Goal: Transaction & Acquisition: Book appointment/travel/reservation

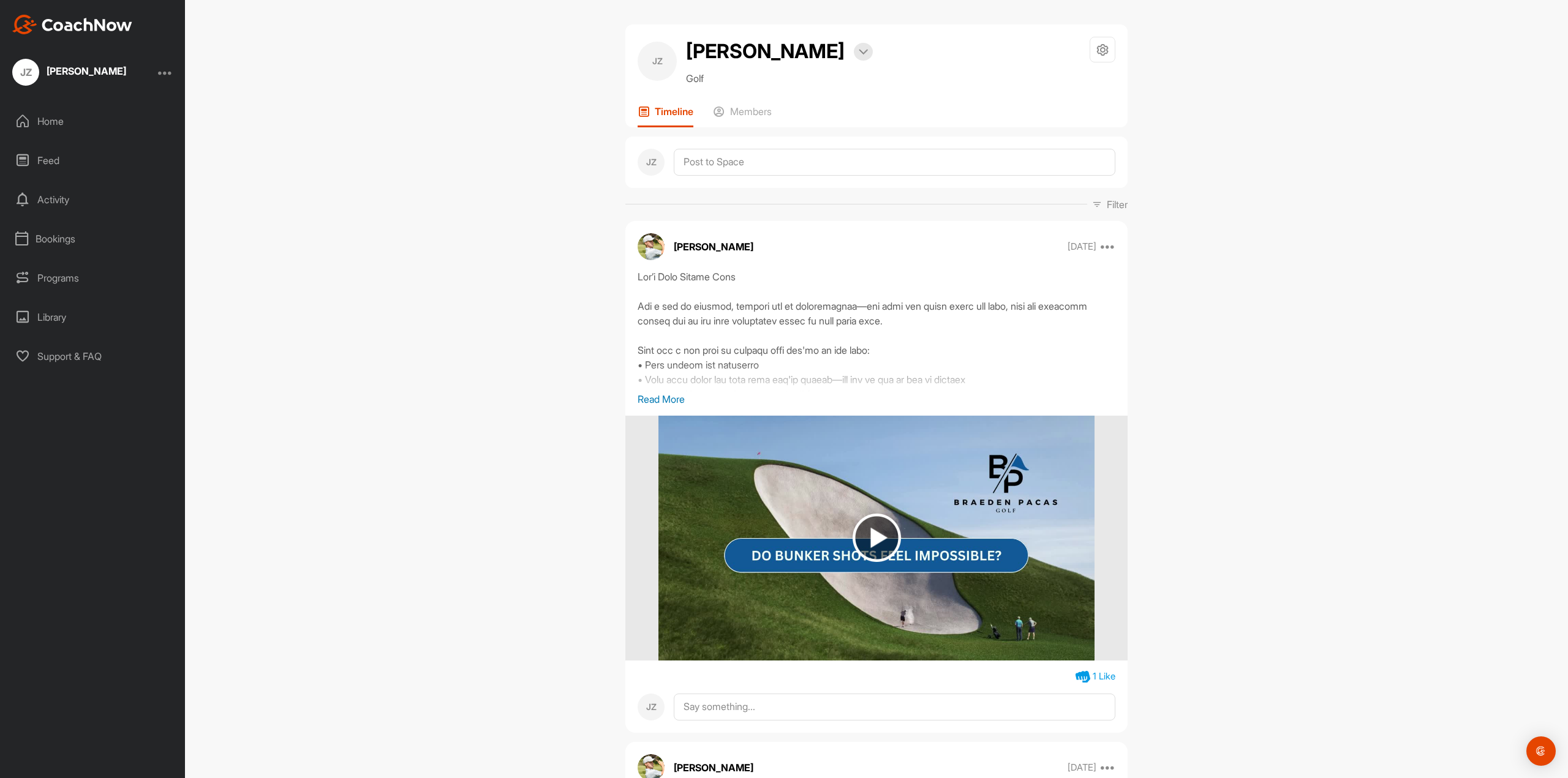
click at [42, 239] on div "Bookings" at bounding box center [92, 239] width 173 height 30
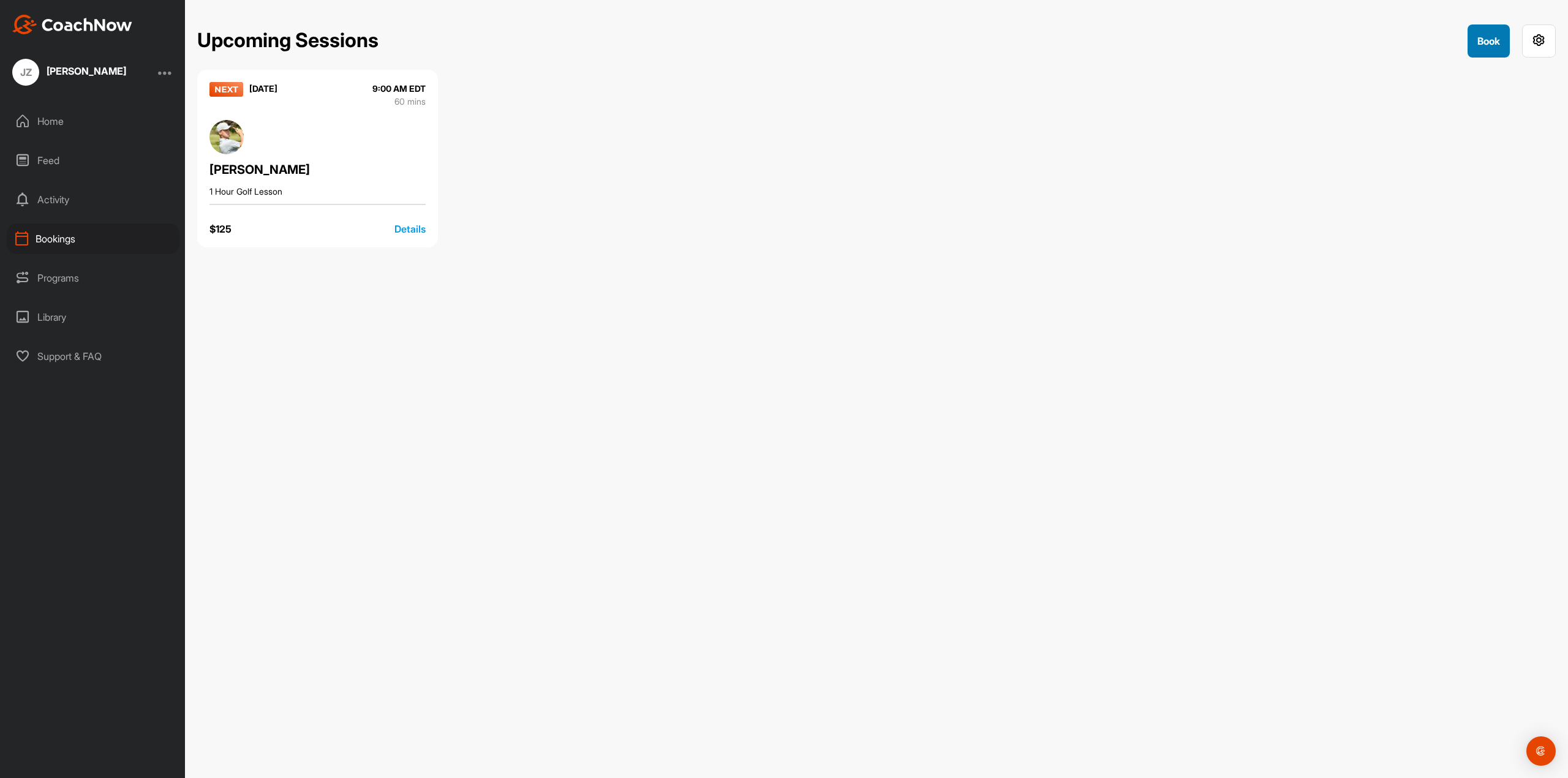
click at [1477, 45] on button "Book" at bounding box center [1489, 41] width 43 height 33
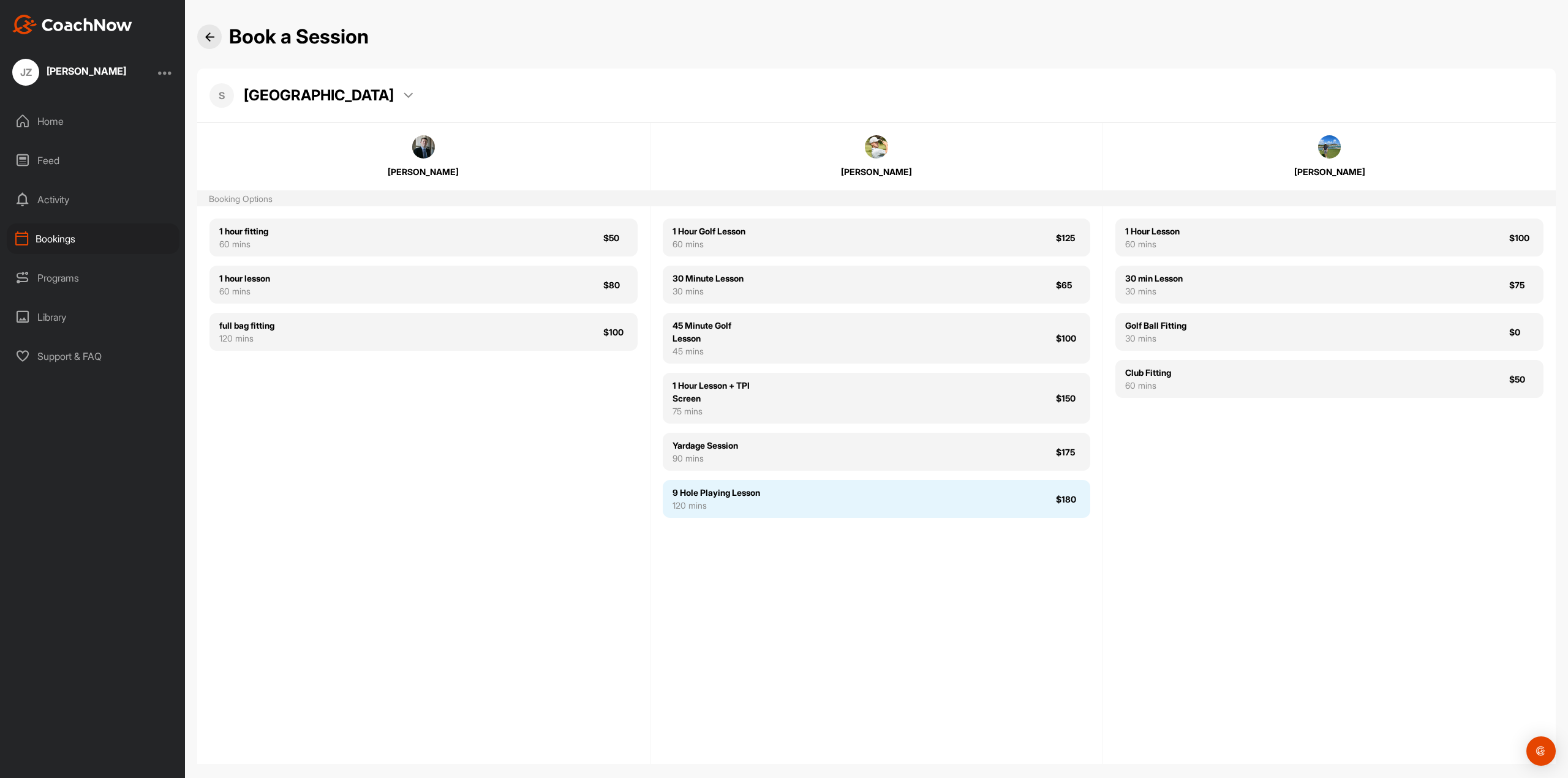
click at [799, 508] on div "9 Hole Playing Lesson 120 mins $180" at bounding box center [877, 498] width 429 height 38
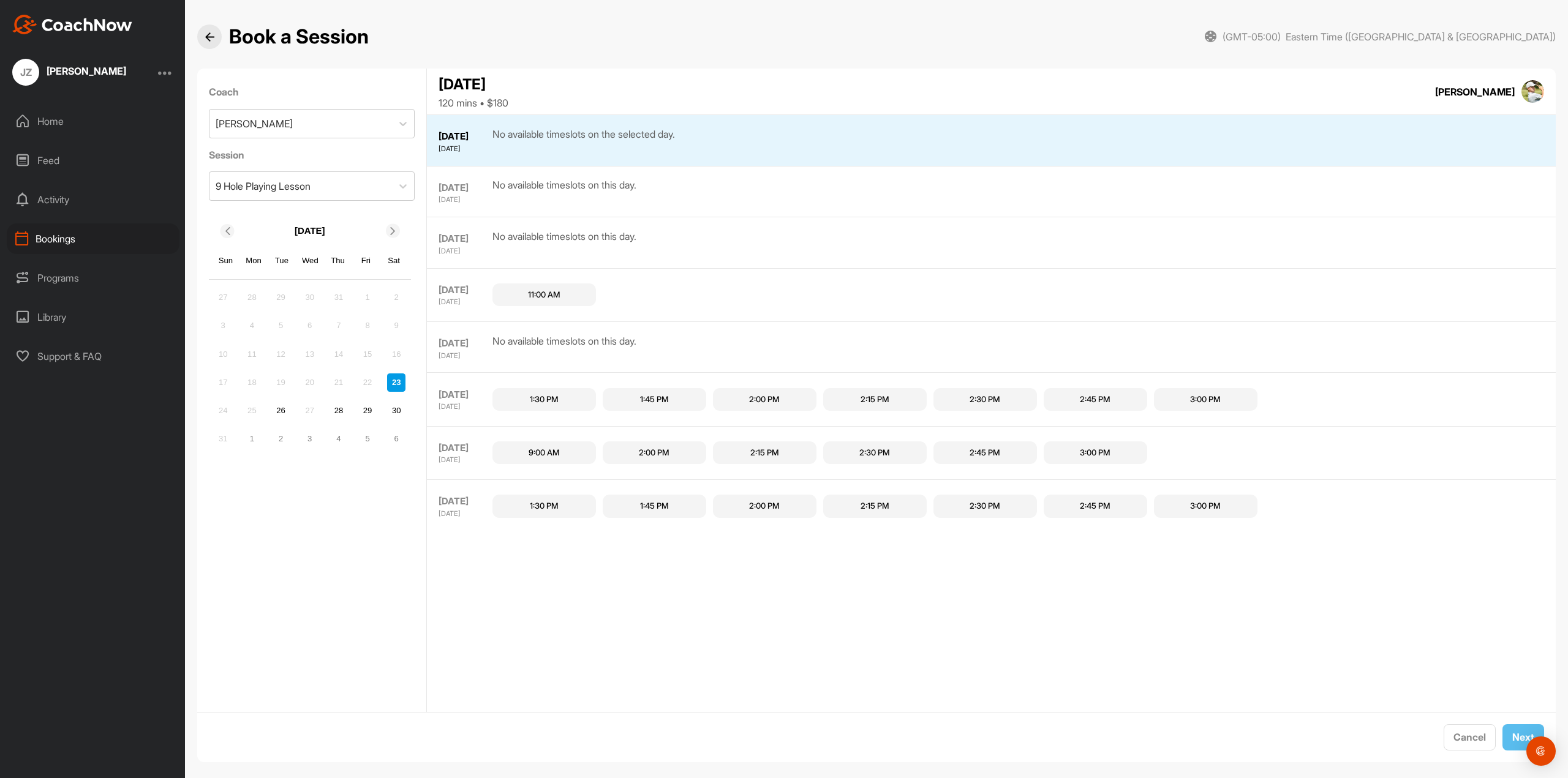
scroll to position [12, 0]
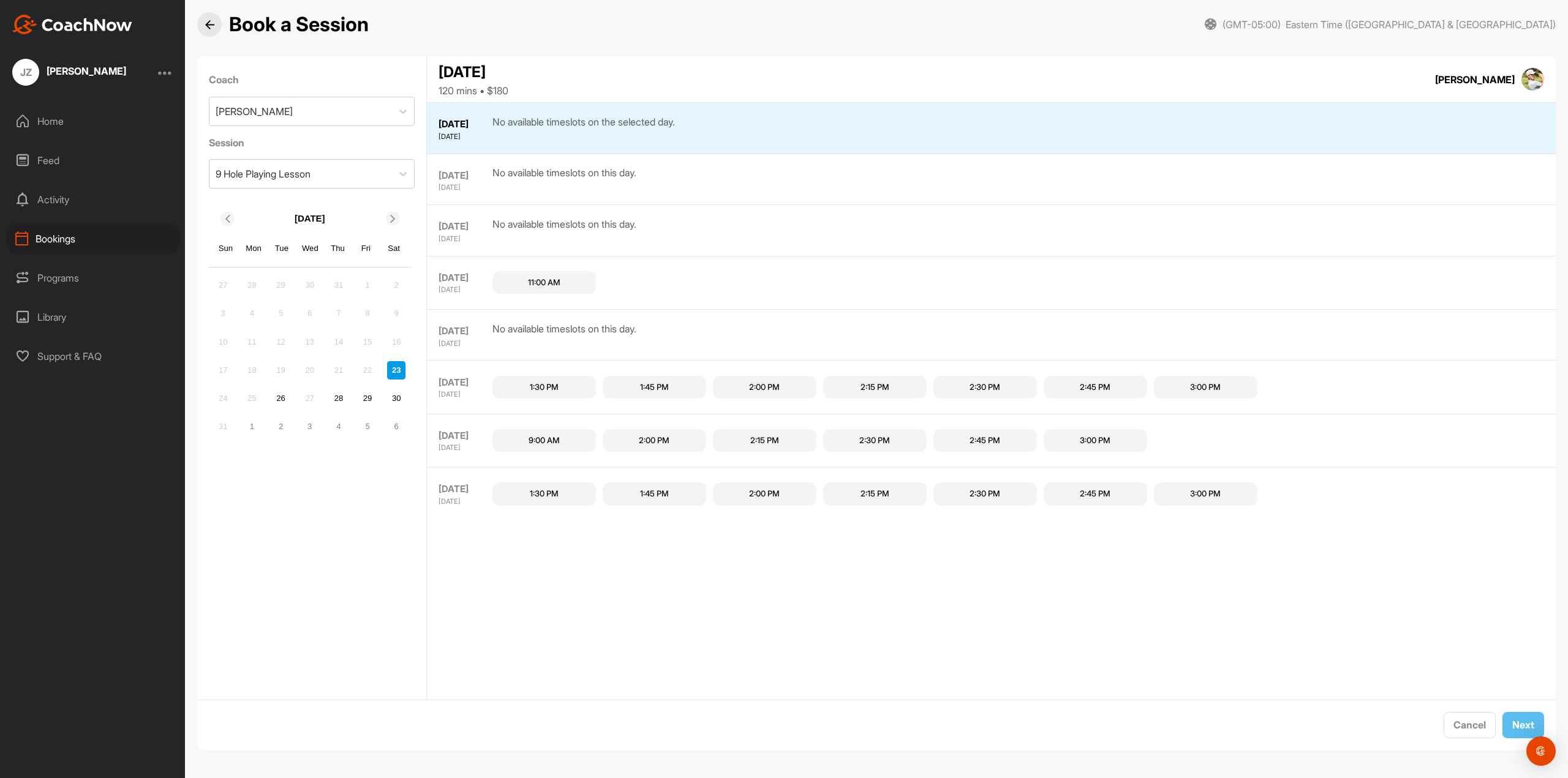
click at [644, 441] on div "2:00 PM" at bounding box center [654, 440] width 30 height 12
click at [1516, 731] on button "Next" at bounding box center [1523, 725] width 42 height 26
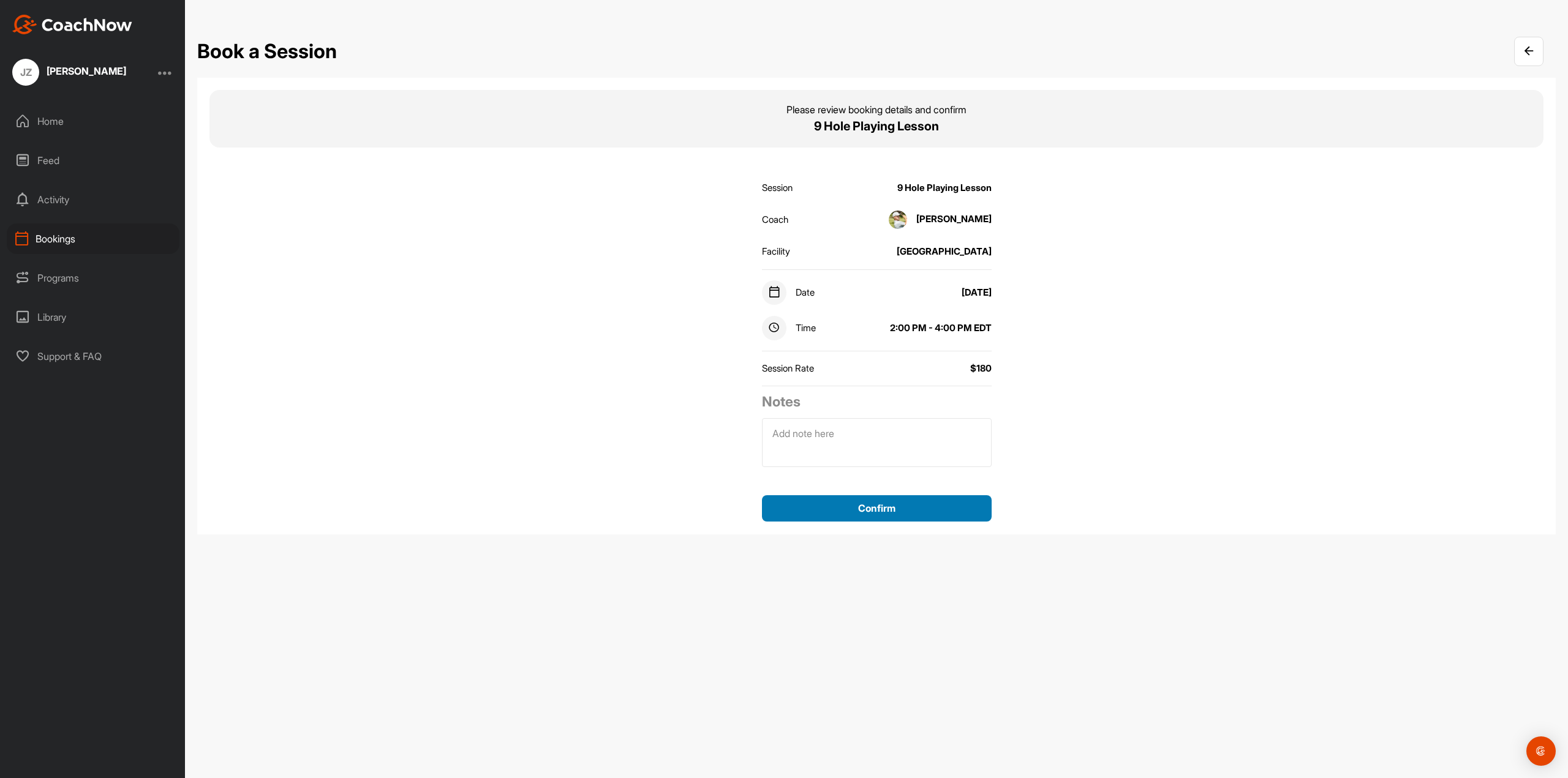
click at [884, 516] on button "Confirm" at bounding box center [877, 509] width 230 height 26
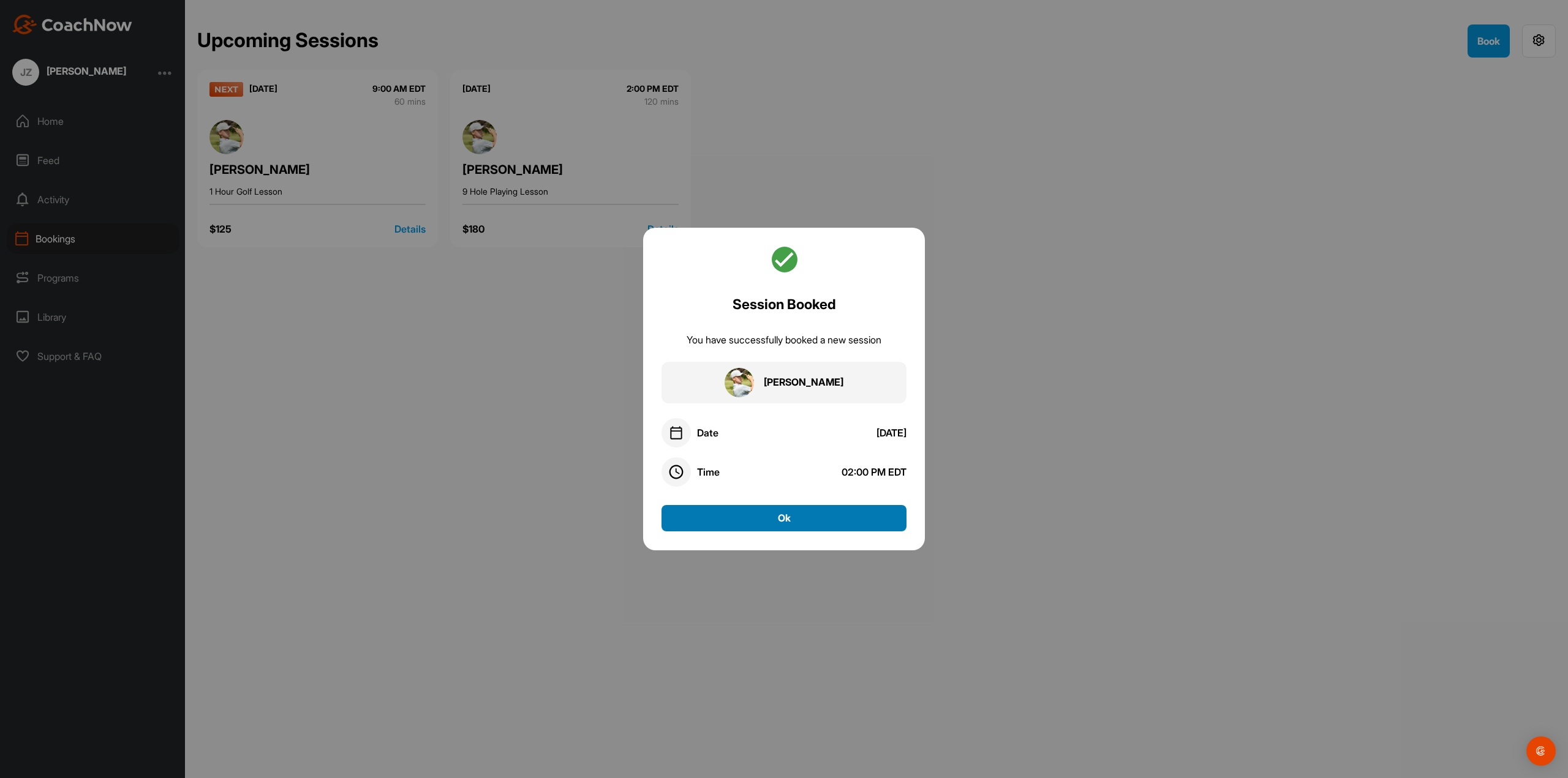
click at [827, 517] on button "Ok" at bounding box center [783, 518] width 245 height 26
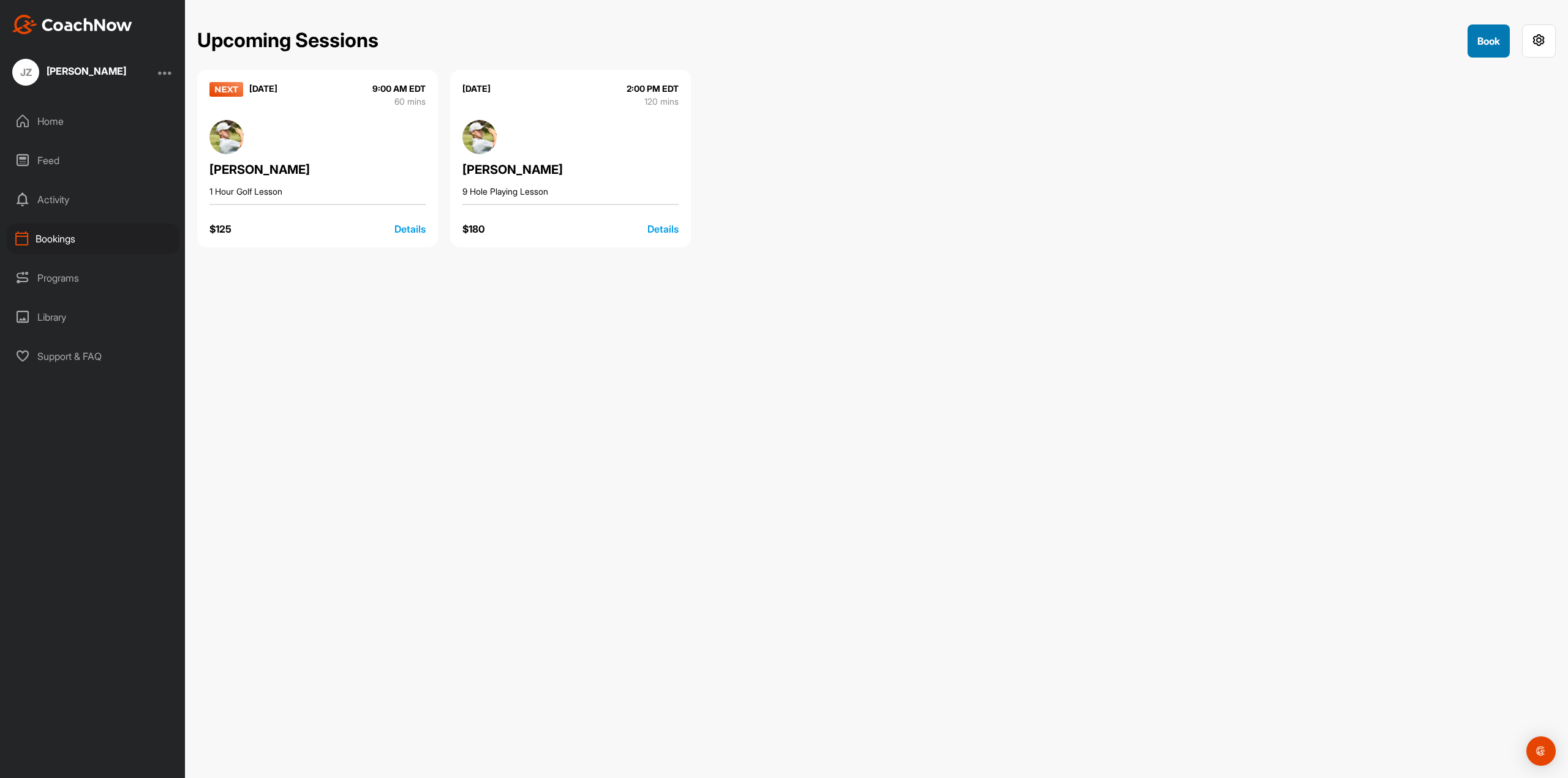
click at [1509, 38] on button "Book" at bounding box center [1489, 41] width 43 height 33
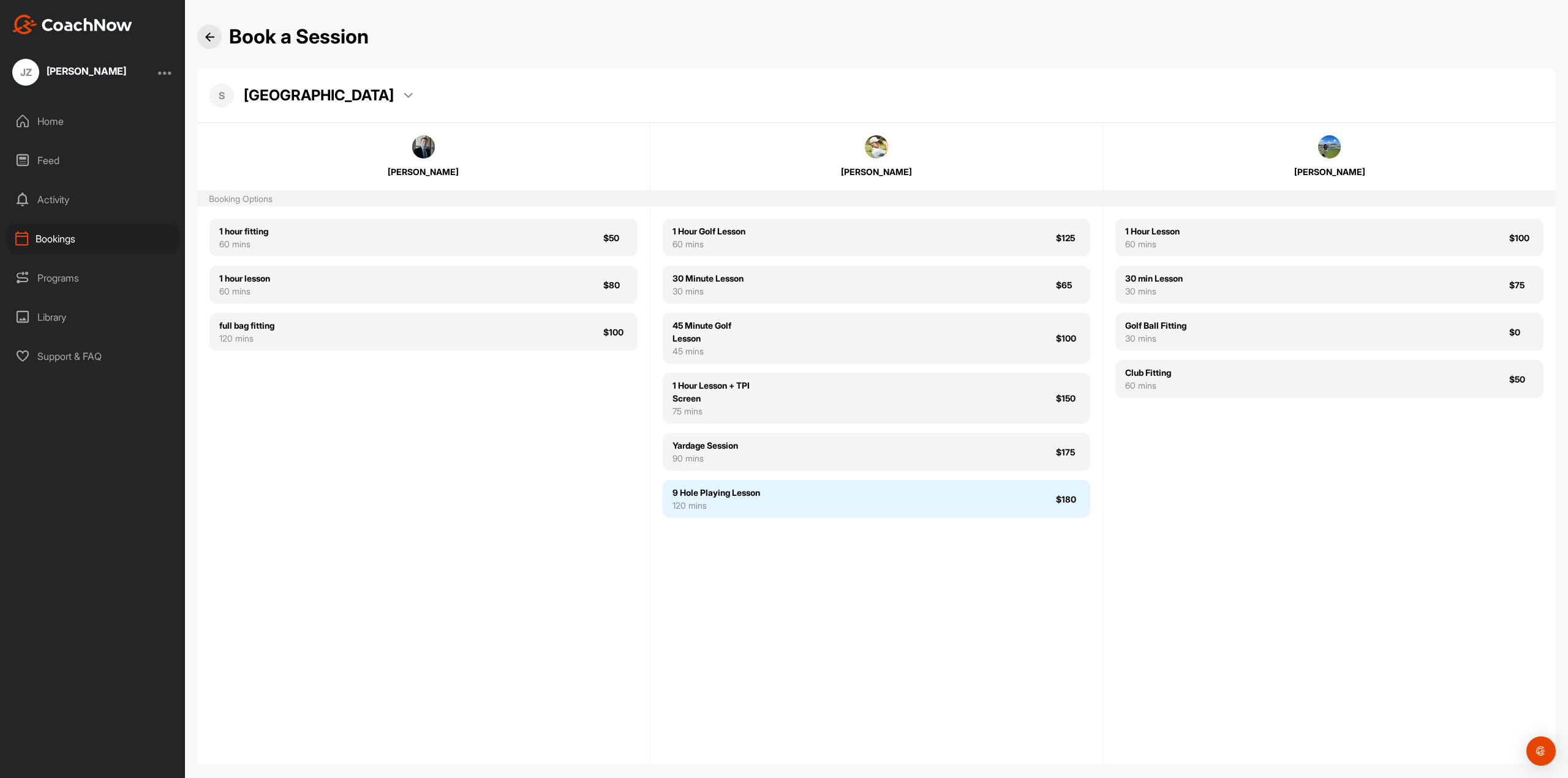
click at [818, 515] on div "9 Hole Playing Lesson 120 mins $180" at bounding box center [877, 498] width 429 height 38
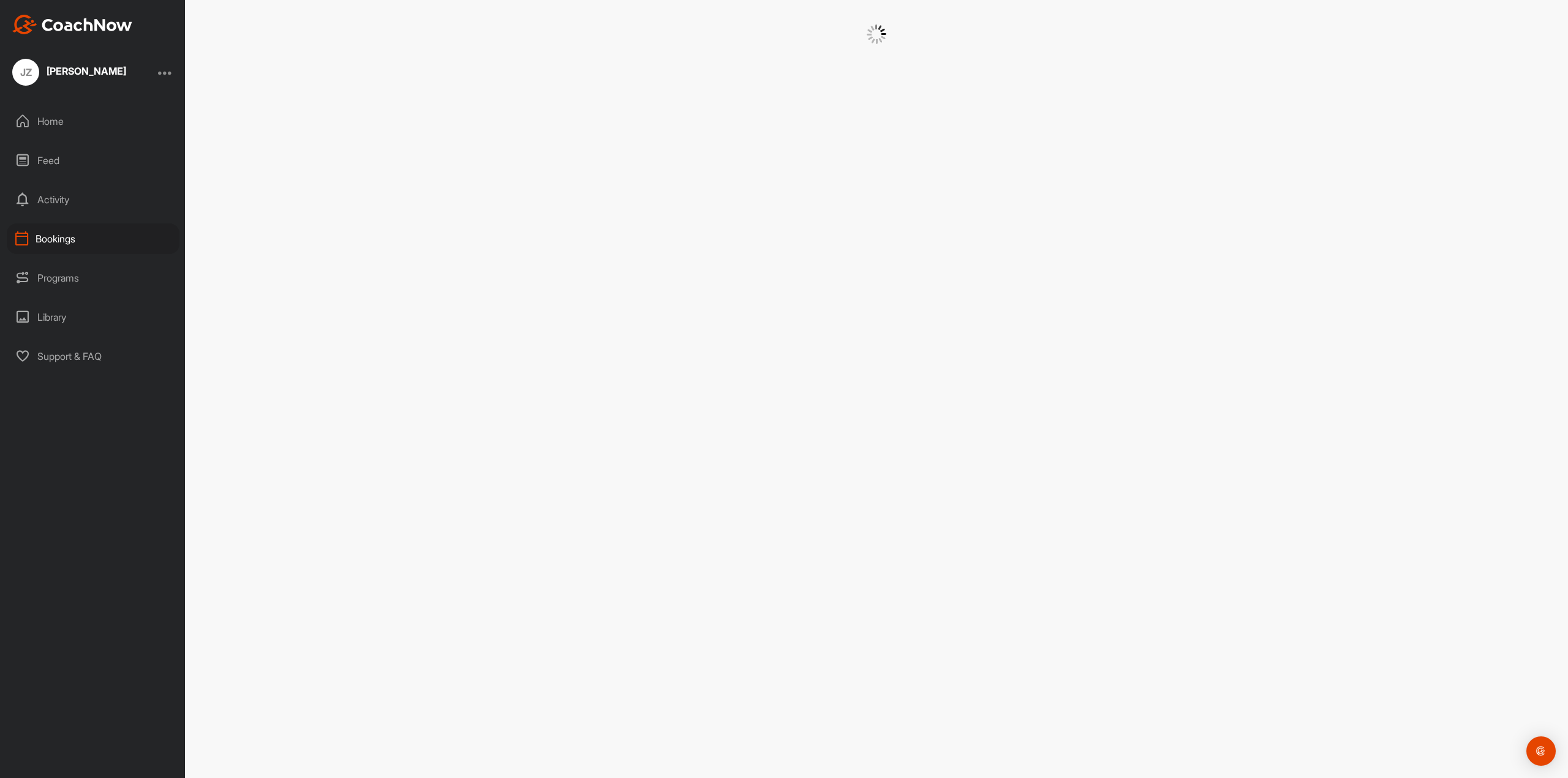
scroll to position [12, 0]
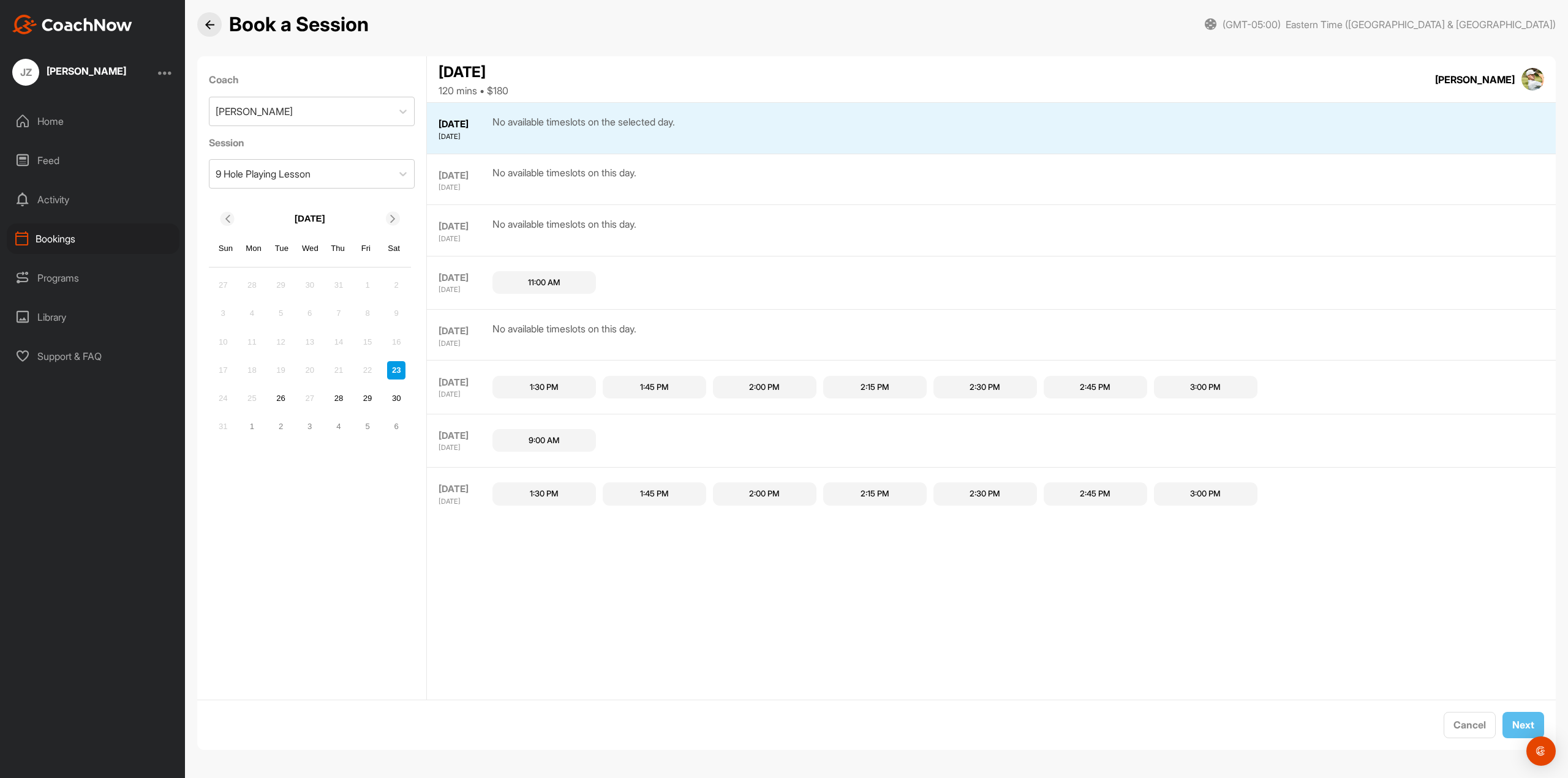
click at [248, 431] on div "1" at bounding box center [251, 427] width 18 height 18
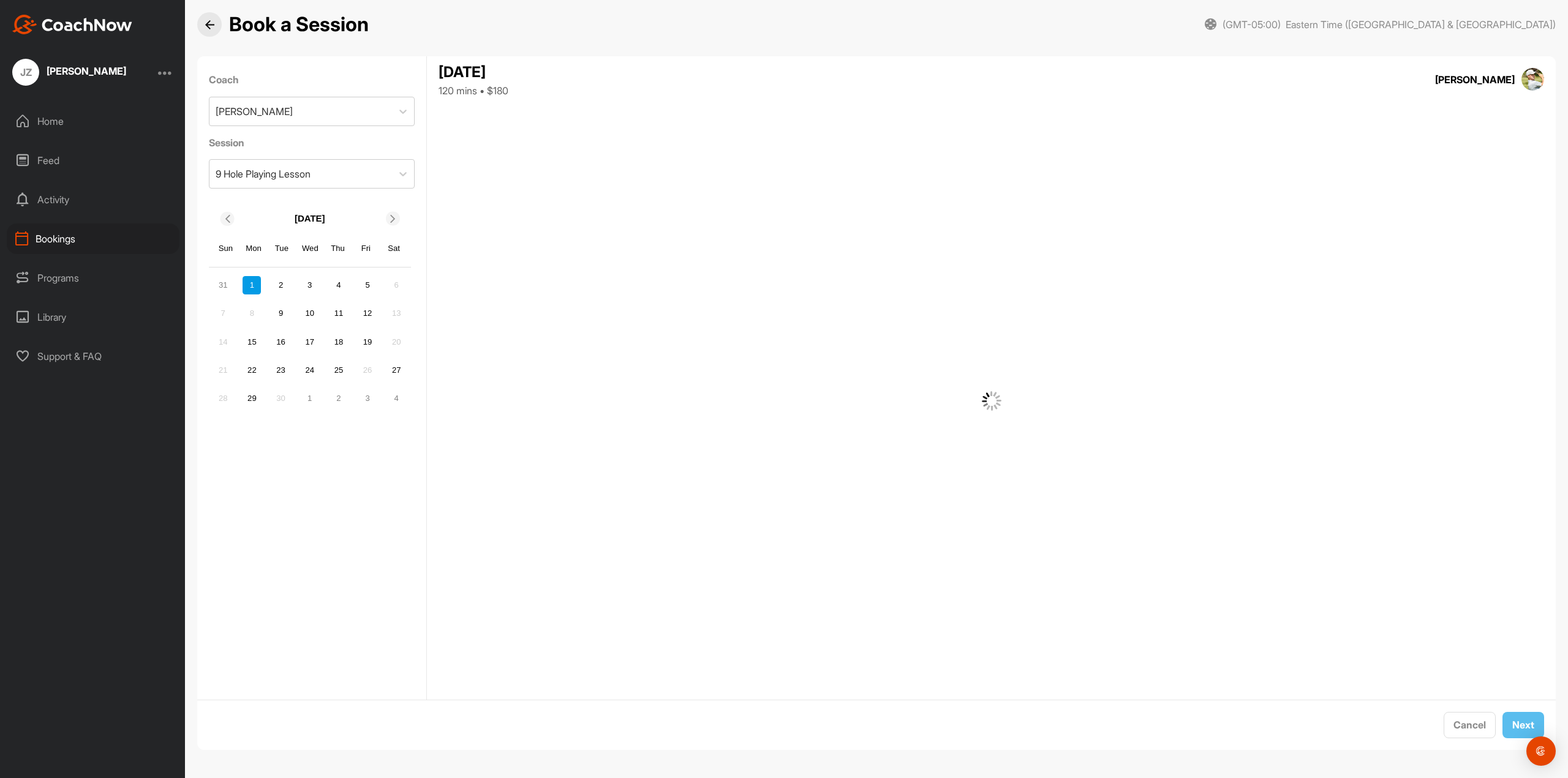
scroll to position [0, 0]
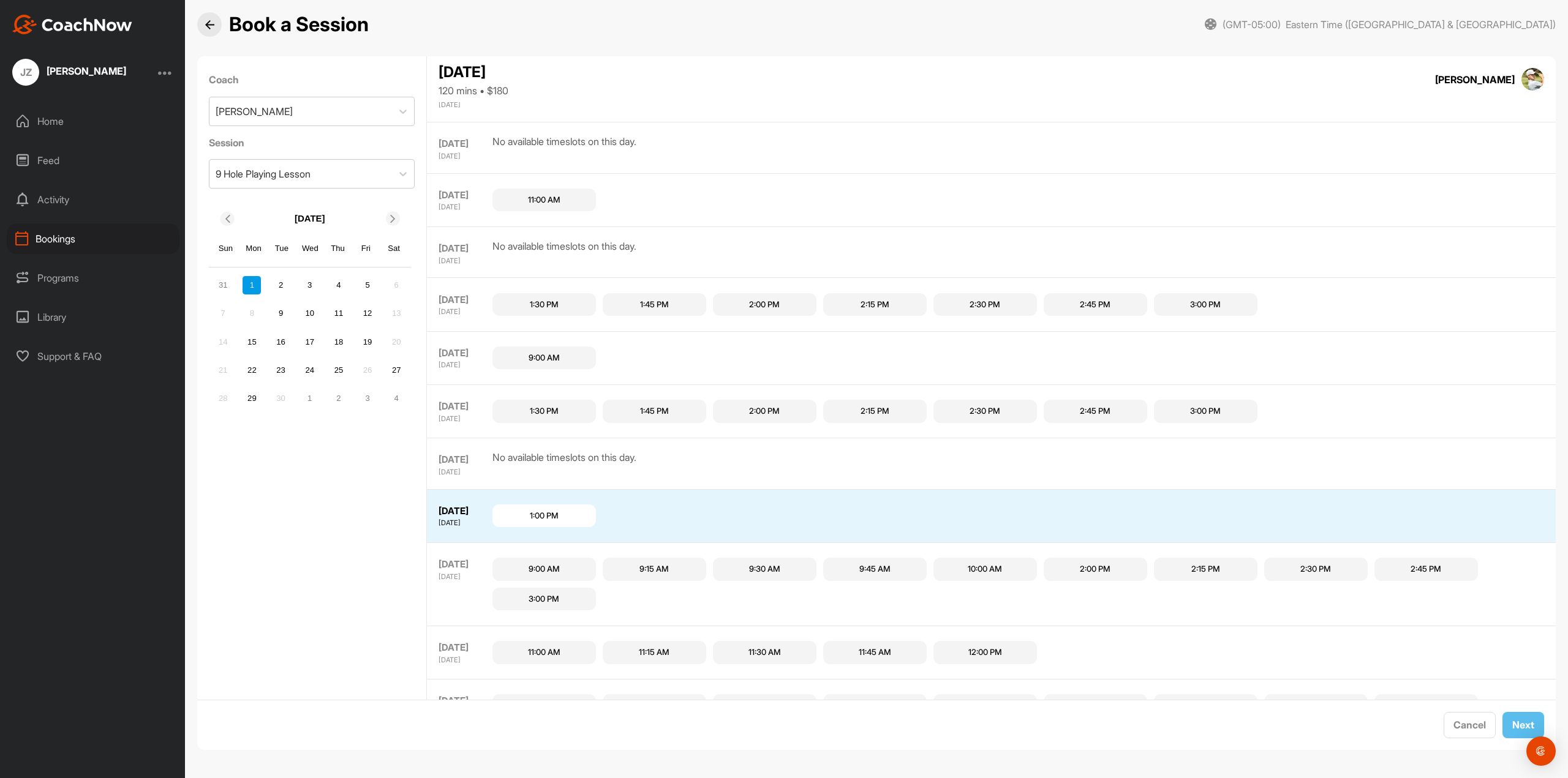
click at [572, 514] on div "1:00 PM" at bounding box center [544, 516] width 104 height 23
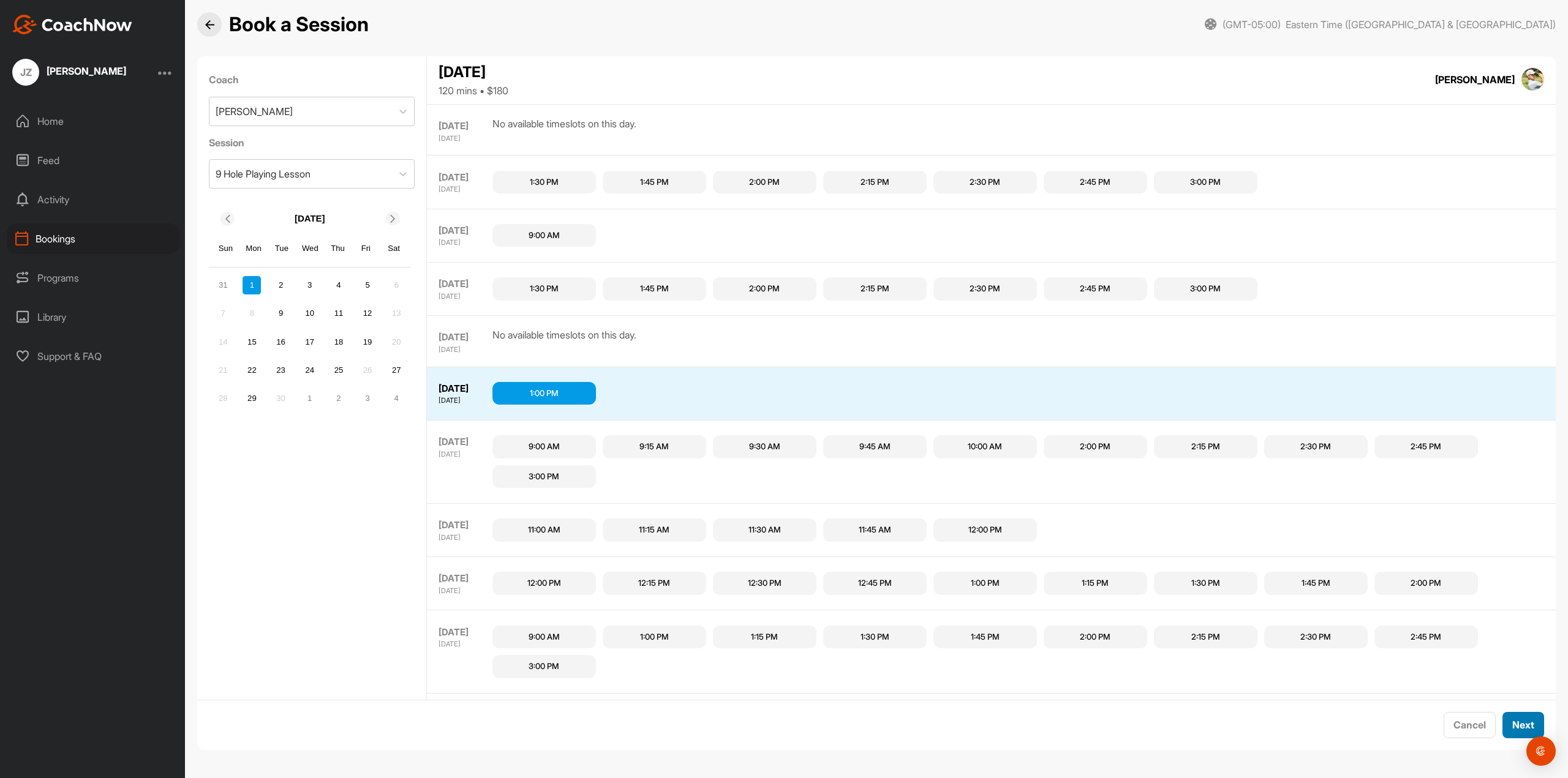
scroll to position [905, 0]
click at [1524, 727] on button "Next" at bounding box center [1523, 725] width 42 height 26
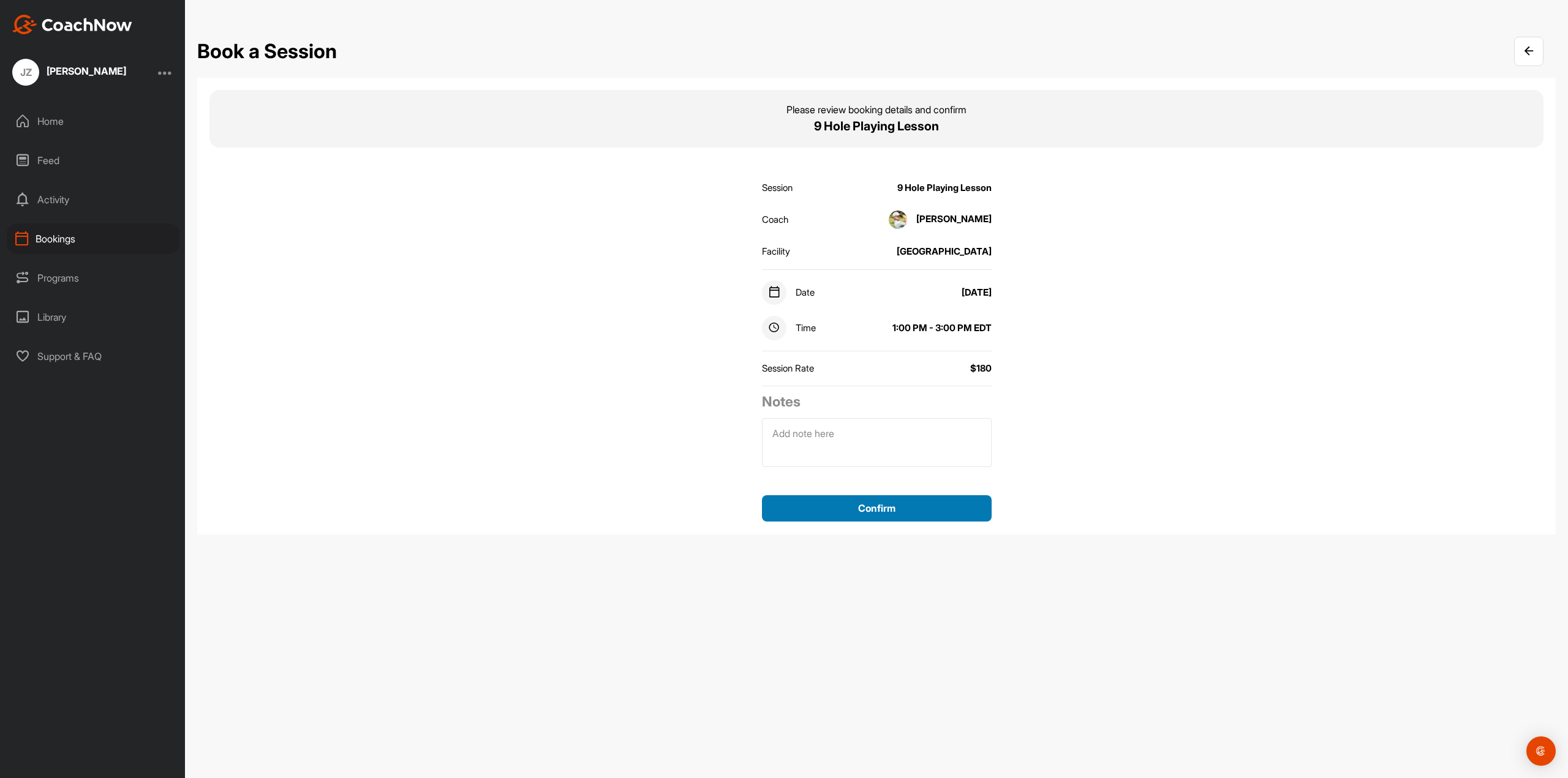
click at [944, 512] on button "Confirm" at bounding box center [877, 509] width 230 height 26
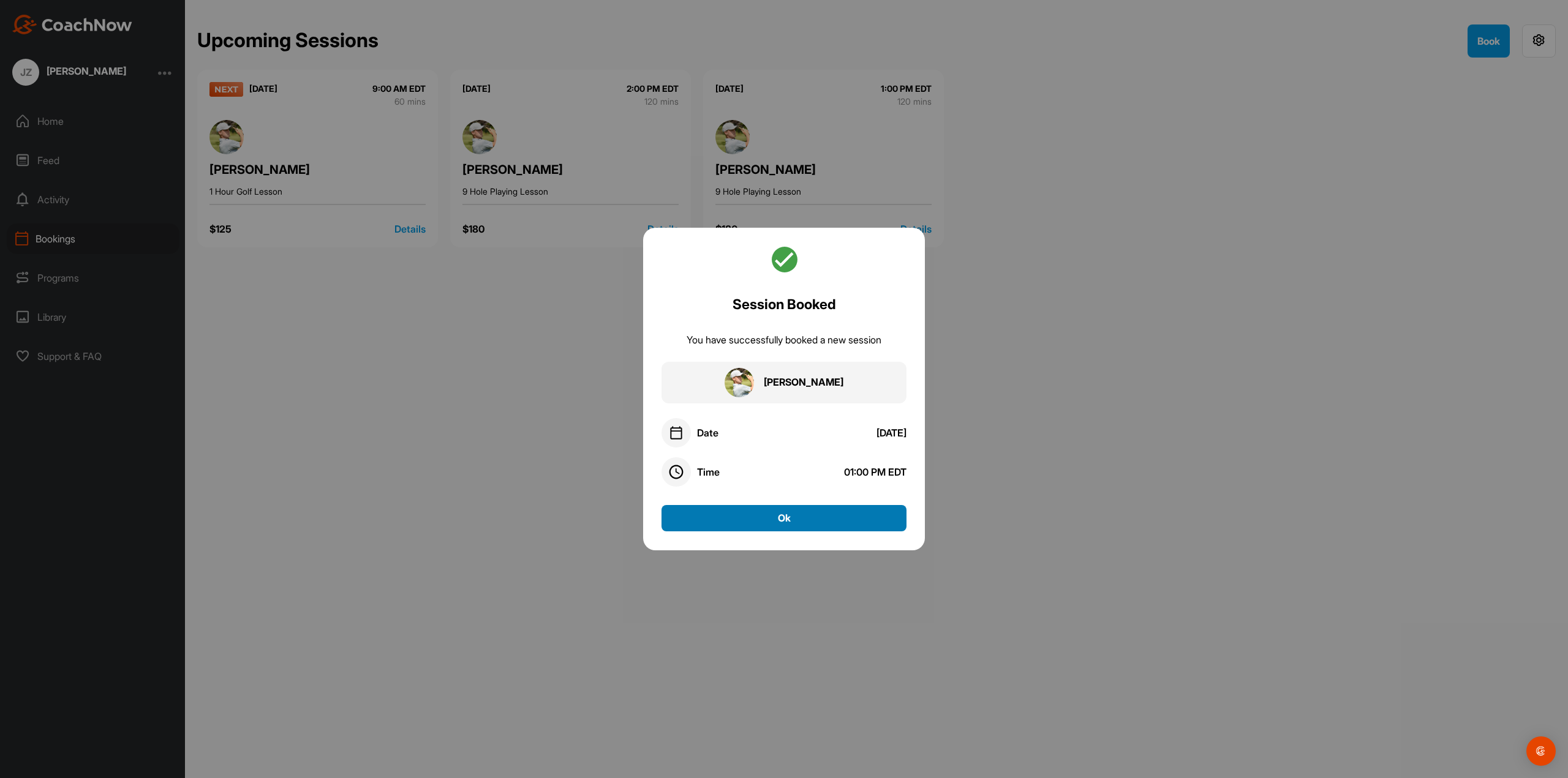
click at [847, 525] on button "Ok" at bounding box center [783, 518] width 245 height 26
